Goal: Information Seeking & Learning: Learn about a topic

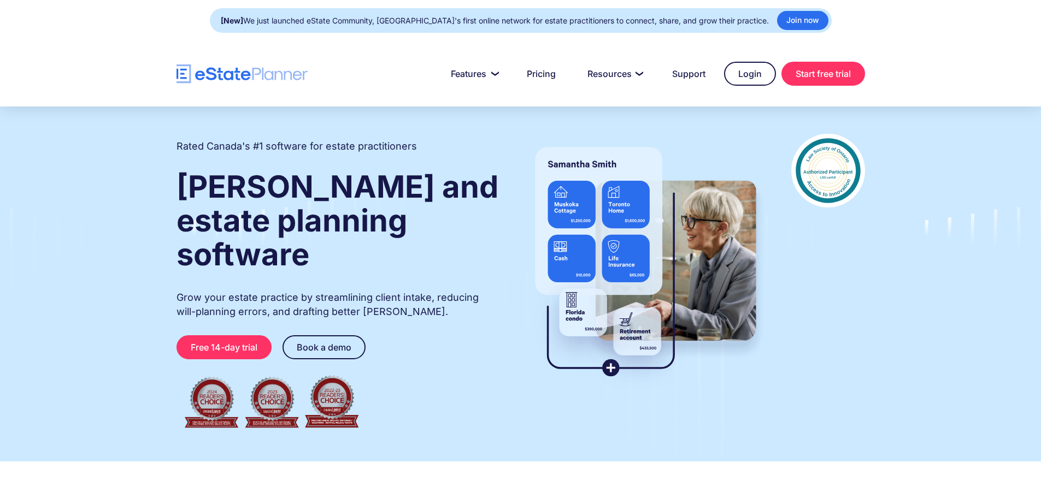
click at [881, 296] on div "Rated Canada's #1 software for estate practitioners [PERSON_NAME] and estate pl…" at bounding box center [520, 284] width 1041 height 355
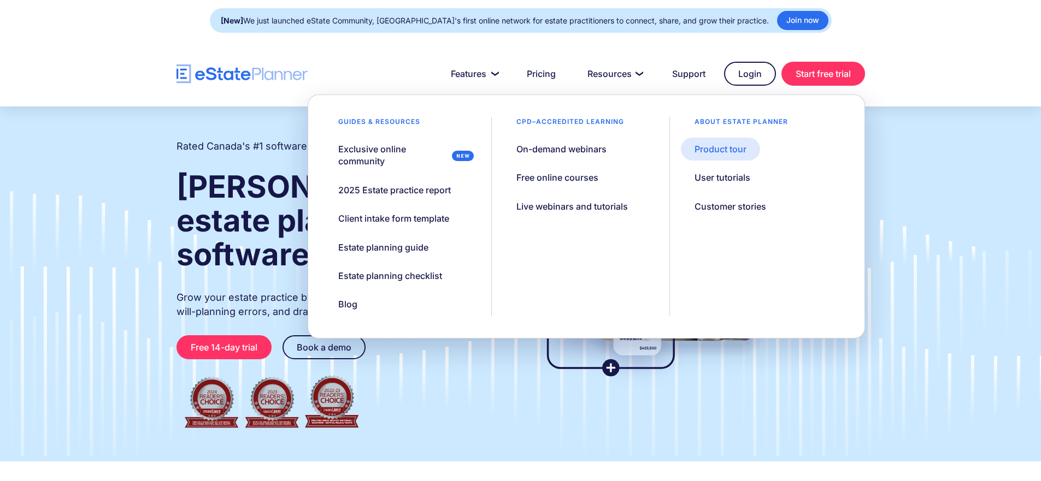
click at [734, 159] on link "Product tour" at bounding box center [720, 149] width 79 height 23
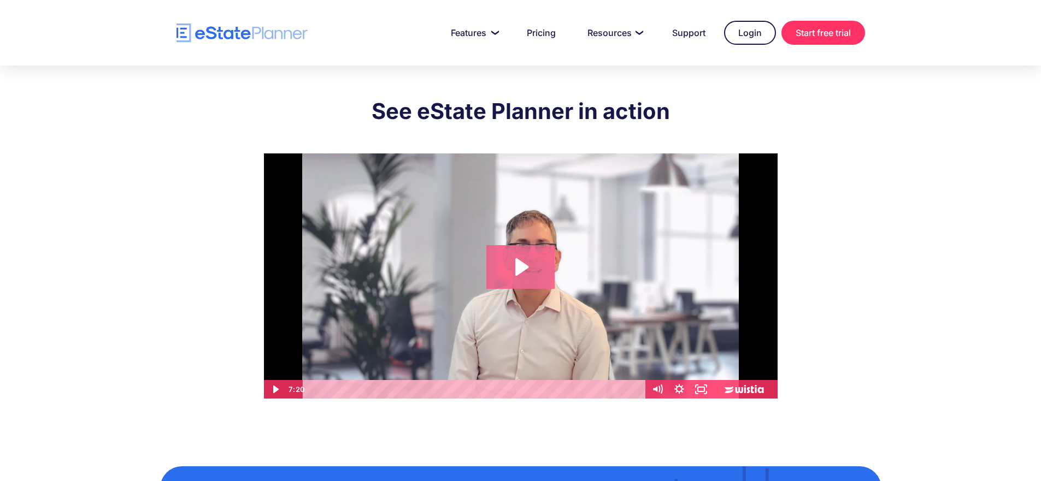
click at [524, 275] on icon "Play Video: eState Product Demo Video" at bounding box center [520, 267] width 68 height 44
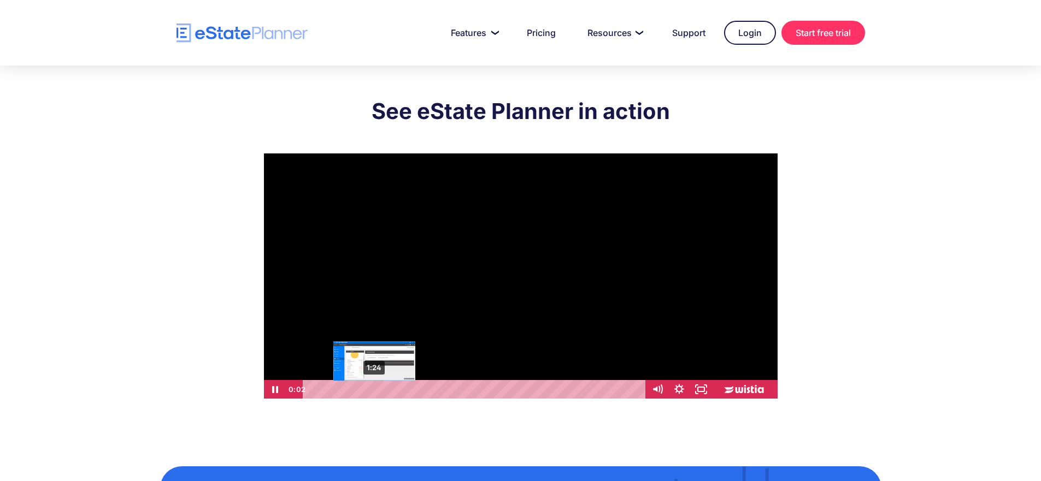
click at [374, 391] on div "1:24" at bounding box center [475, 389] width 329 height 19
click at [399, 391] on div "1:58" at bounding box center [475, 389] width 329 height 19
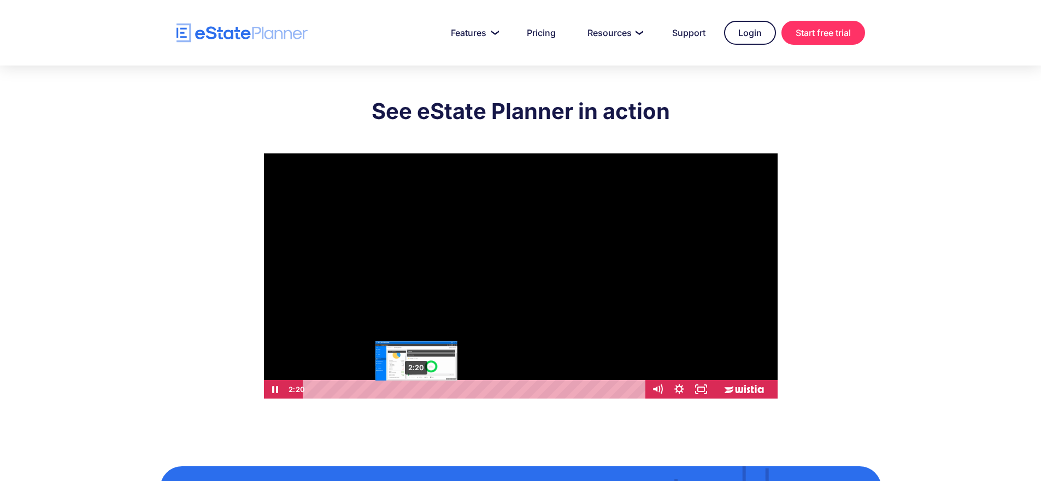
click at [416, 391] on div "2:20" at bounding box center [475, 389] width 329 height 19
click at [435, 391] on div "2:45" at bounding box center [475, 389] width 329 height 19
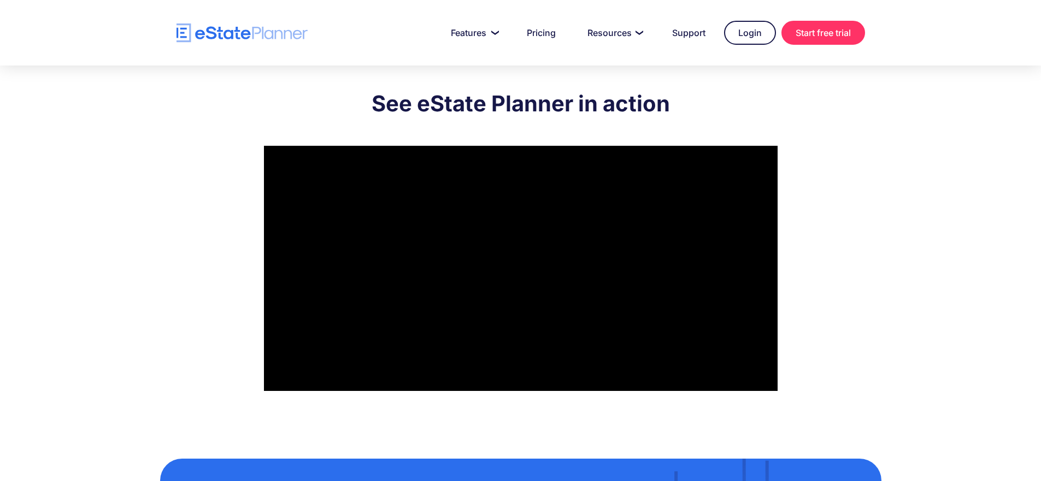
scroll to position [9, 0]
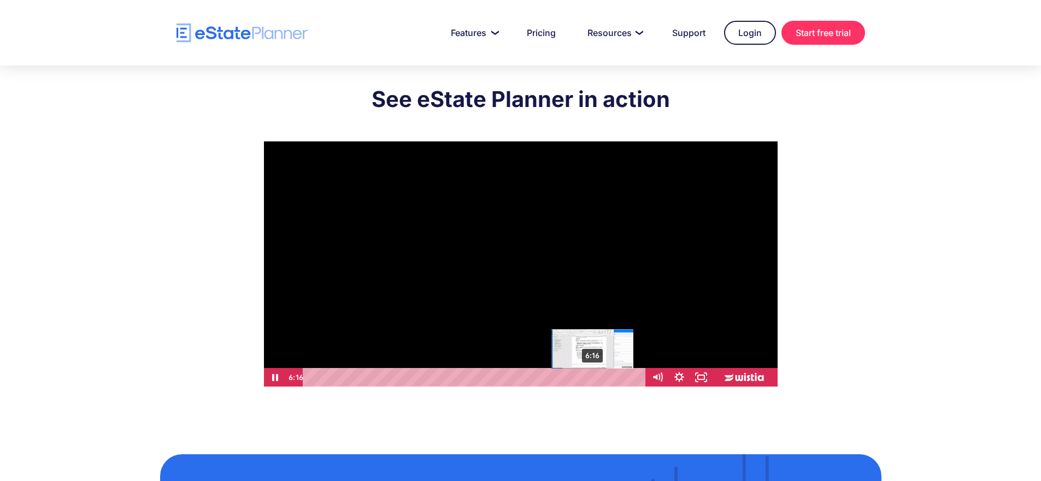
click at [593, 380] on div "6:16" at bounding box center [475, 377] width 329 height 19
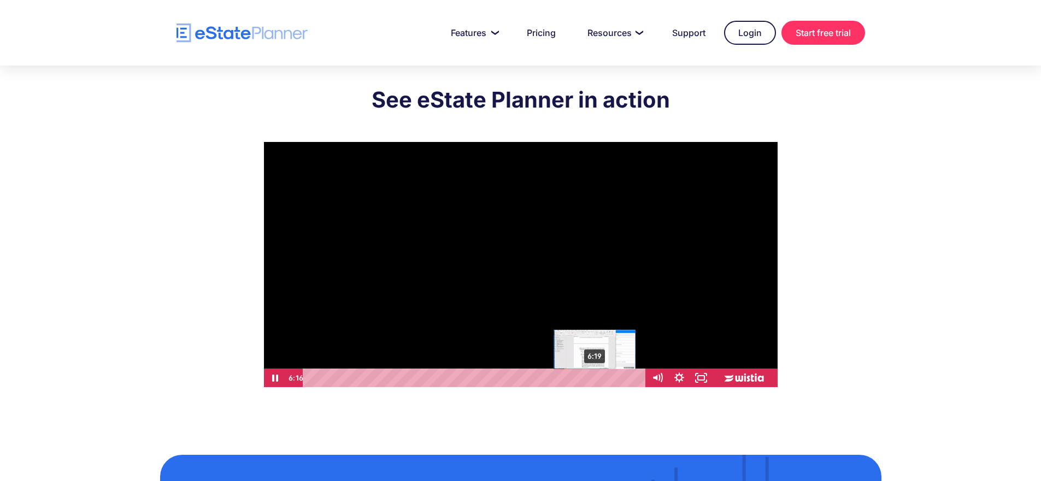
click at [595, 380] on div "Playbar" at bounding box center [592, 378] width 6 height 6
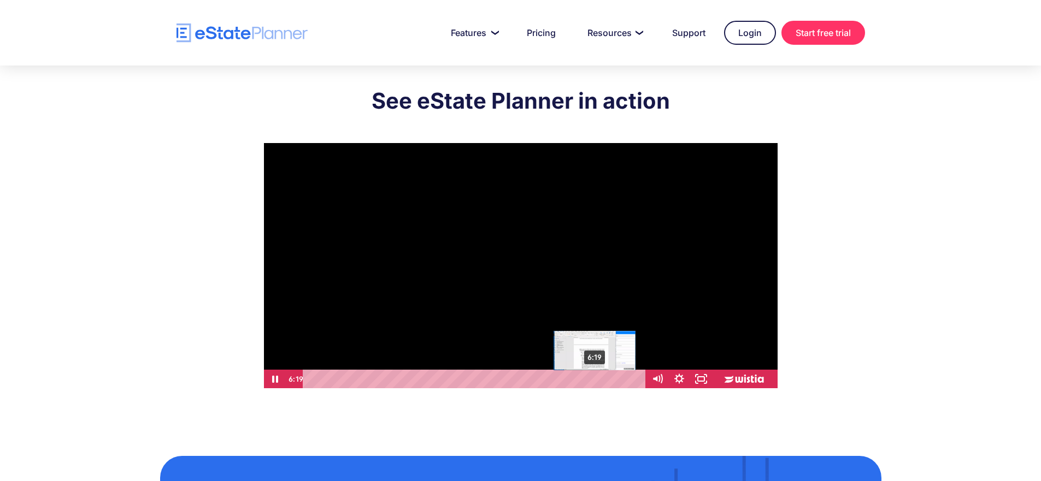
scroll to position [11, 0]
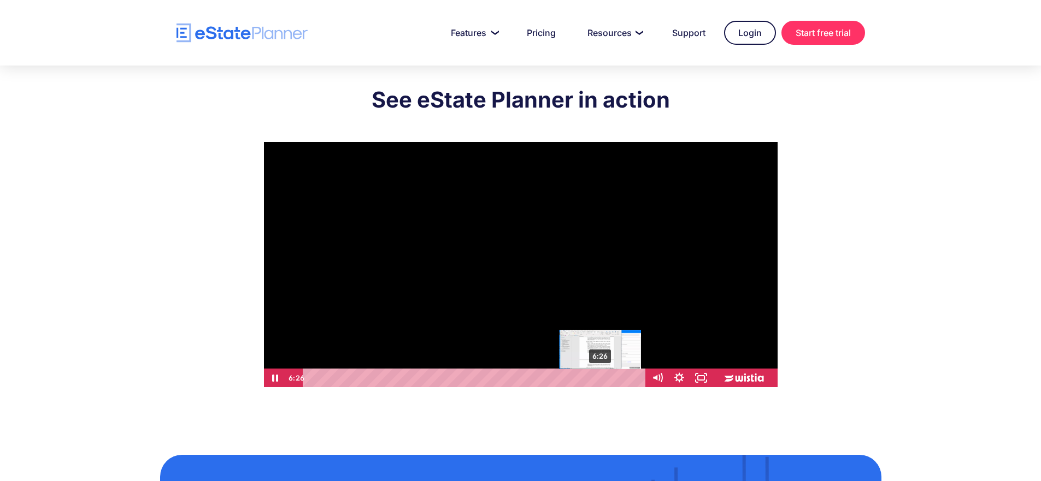
click at [600, 379] on div "6:26" at bounding box center [475, 378] width 329 height 19
click at [605, 378] on div "6:33" at bounding box center [475, 378] width 329 height 19
click at [610, 378] on div "6:39" at bounding box center [475, 378] width 329 height 19
click at [620, 378] on div "Playbar" at bounding box center [618, 378] width 6 height 6
click at [623, 377] on div "Playbar" at bounding box center [621, 378] width 6 height 6
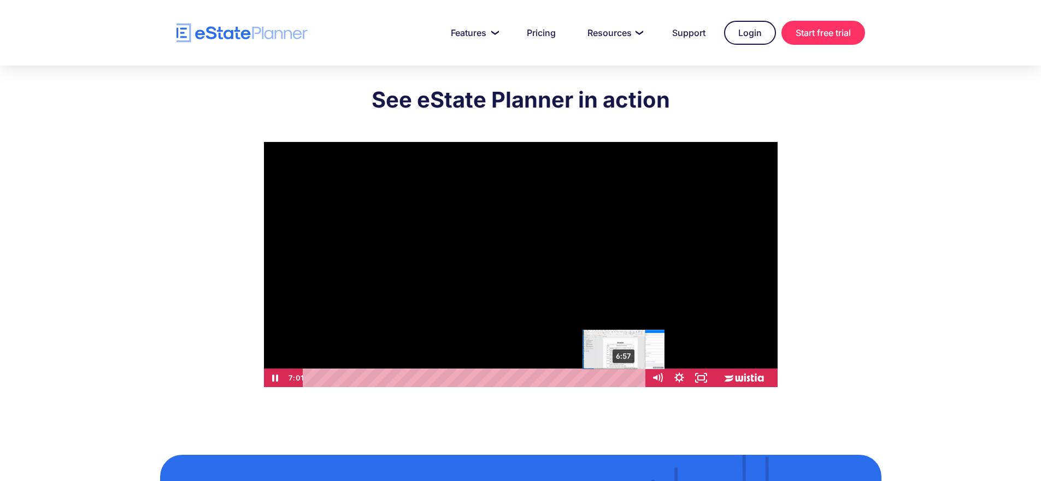
click at [624, 377] on div "Playbar" at bounding box center [626, 378] width 6 height 6
click at [627, 377] on div "7:02" at bounding box center [475, 378] width 329 height 19
click at [629, 377] on div "Playbar" at bounding box center [628, 378] width 6 height 6
click at [631, 377] on div "Playbar" at bounding box center [630, 378] width 6 height 6
click at [635, 377] on div "7:13" at bounding box center [475, 378] width 329 height 19
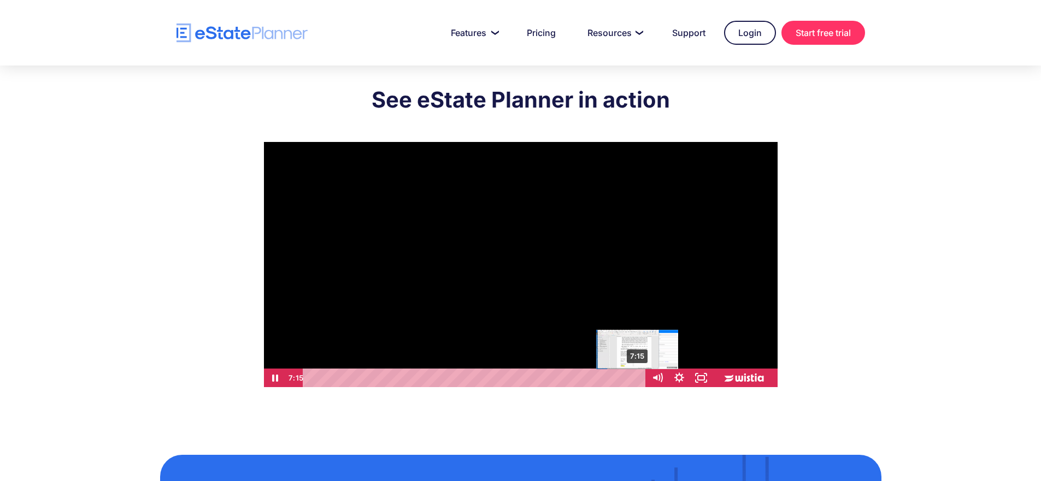
click at [637, 377] on div "Playbar" at bounding box center [637, 378] width 6 height 6
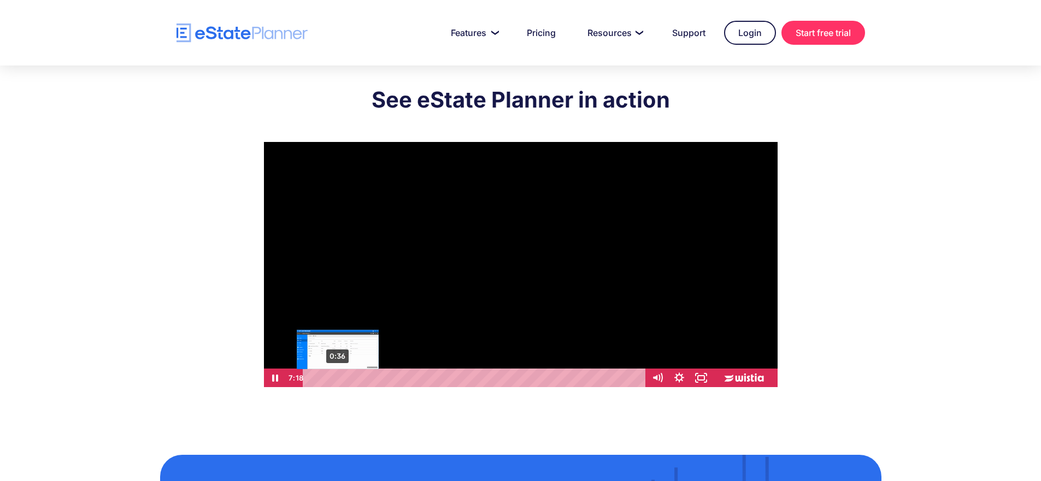
click at [338, 379] on div "0:36" at bounding box center [475, 378] width 329 height 19
click at [362, 379] on div "1:08" at bounding box center [475, 378] width 329 height 19
click at [372, 379] on div "1:21" at bounding box center [475, 378] width 329 height 19
click at [376, 379] on div "1:27" at bounding box center [475, 378] width 329 height 19
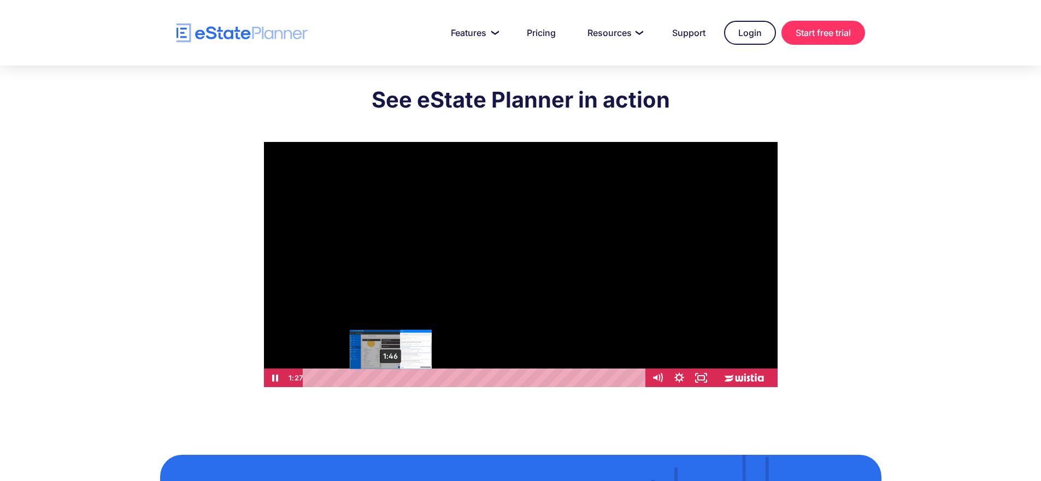
click at [391, 379] on div "1:46" at bounding box center [475, 378] width 329 height 19
click at [406, 380] on div "2:07" at bounding box center [475, 378] width 329 height 19
click at [413, 380] on div "2:16" at bounding box center [475, 378] width 329 height 19
click at [421, 380] on div "2:27" at bounding box center [475, 378] width 329 height 19
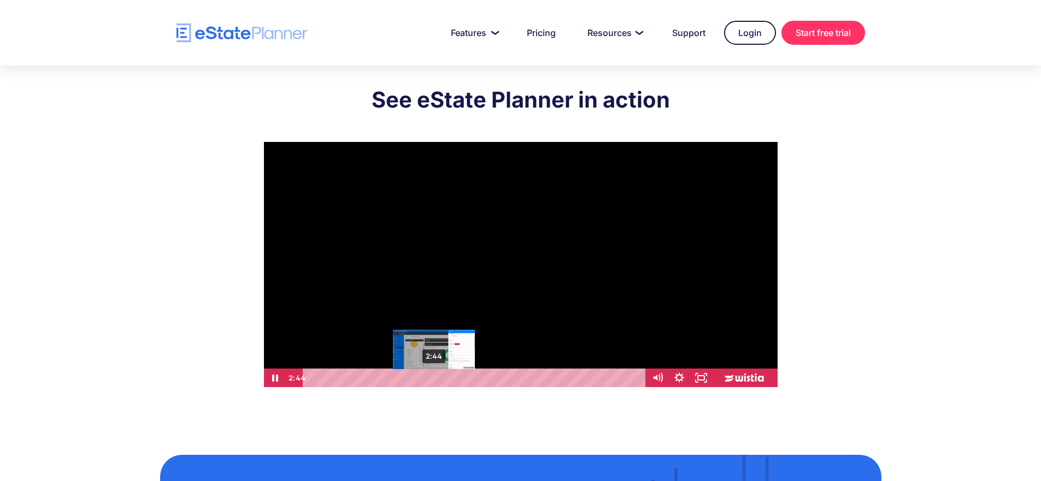
click at [434, 378] on div "2:44" at bounding box center [475, 378] width 329 height 19
click at [452, 377] on div "3:08" at bounding box center [475, 378] width 329 height 19
click at [463, 376] on div "3:23" at bounding box center [475, 378] width 329 height 19
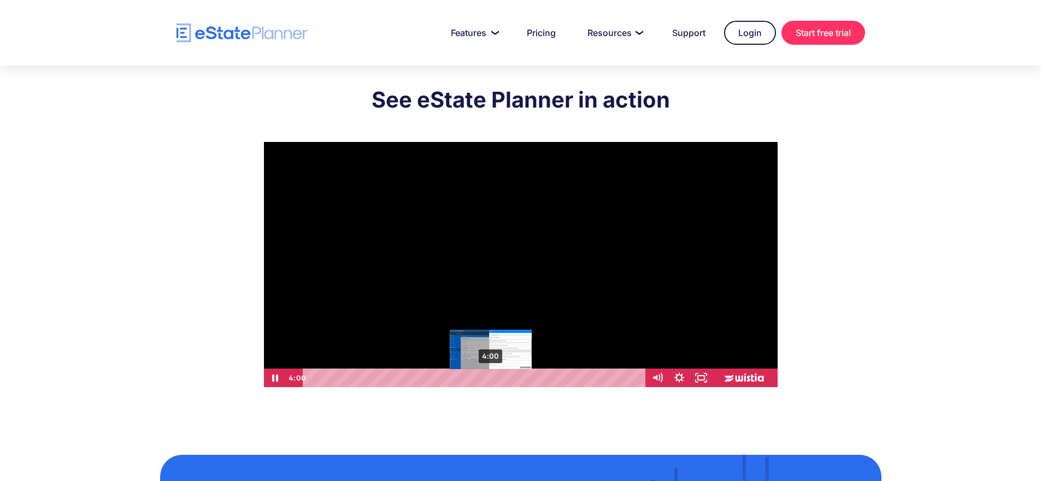
click at [493, 376] on div "4:00" at bounding box center [475, 378] width 329 height 19
click at [503, 377] on div "4:16" at bounding box center [475, 378] width 329 height 19
click at [515, 377] on div "4:32" at bounding box center [475, 378] width 329 height 19
click at [529, 378] on div "4:51" at bounding box center [475, 378] width 329 height 19
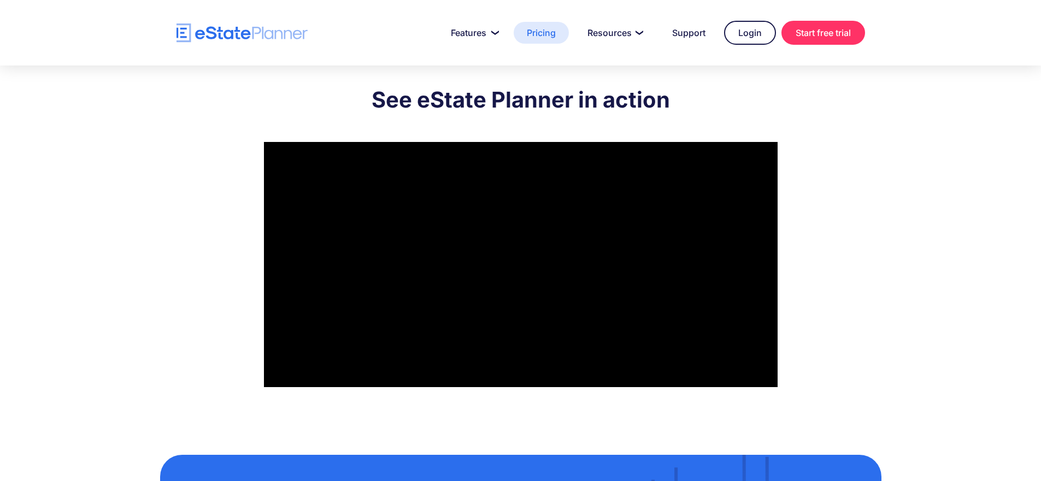
click at [541, 31] on link "Pricing" at bounding box center [540, 33] width 55 height 22
